Goal: Transaction & Acquisition: Subscribe to service/newsletter

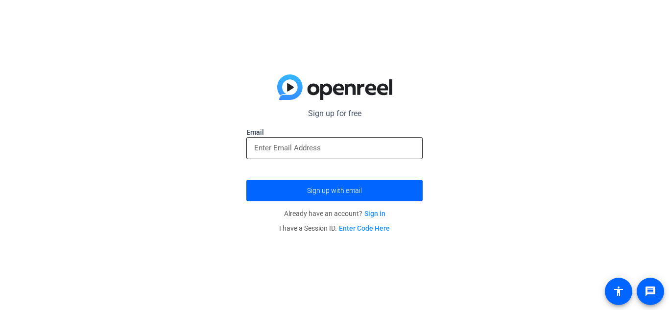
drag, startPoint x: 313, startPoint y: 154, endPoint x: 311, endPoint y: 148, distance: 6.1
click at [311, 148] on div at bounding box center [334, 148] width 161 height 22
click at [311, 148] on input "email" at bounding box center [334, 148] width 161 height 12
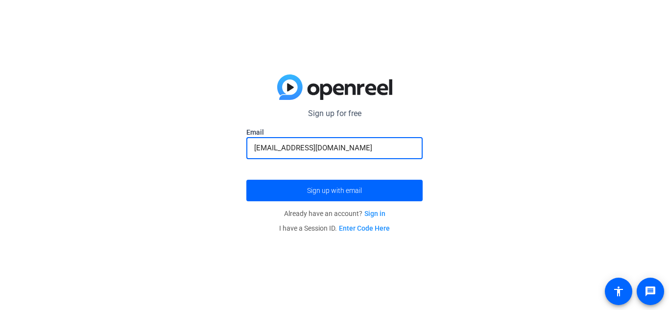
click at [246, 180] on button "Sign up with email" at bounding box center [334, 191] width 176 height 22
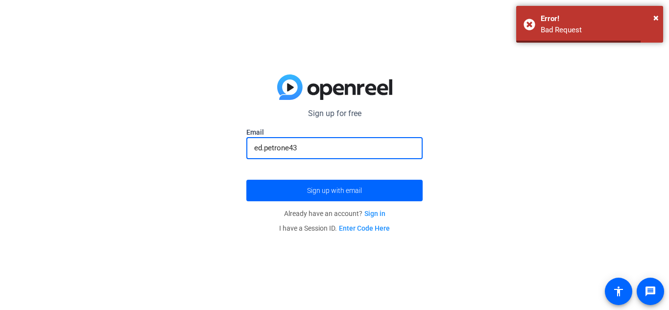
drag, startPoint x: 372, startPoint y: 146, endPoint x: 383, endPoint y: 148, distance: 11.4
click at [372, 146] on input "ed.petrone43" at bounding box center [334, 148] width 161 height 12
click at [655, 18] on span "×" at bounding box center [655, 18] width 5 height 12
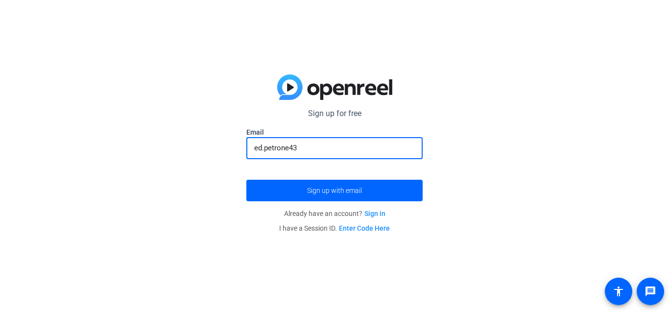
click at [321, 151] on input "ed.petrone43" at bounding box center [334, 148] width 161 height 12
type input "[EMAIL_ADDRESS][DOMAIN_NAME]"
click at [246, 180] on button "Sign up with email" at bounding box center [334, 191] width 176 height 22
